Goal: Register for event/course

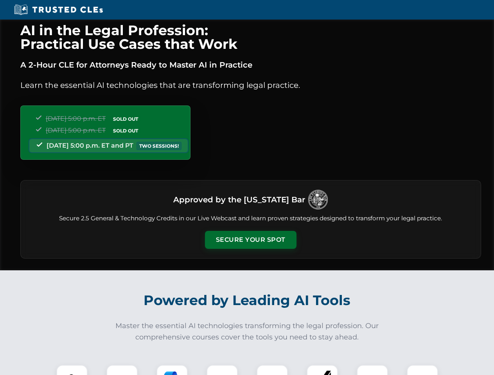
click at [250, 240] on button "Secure Your Spot" at bounding box center [251, 240] width 92 height 18
click at [72, 370] on img at bounding box center [72, 381] width 23 height 23
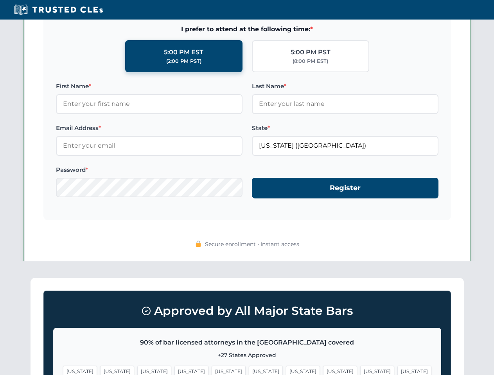
click at [360, 370] on span "[US_STATE]" at bounding box center [377, 371] width 34 height 11
